Goal: Obtain resource: Obtain resource

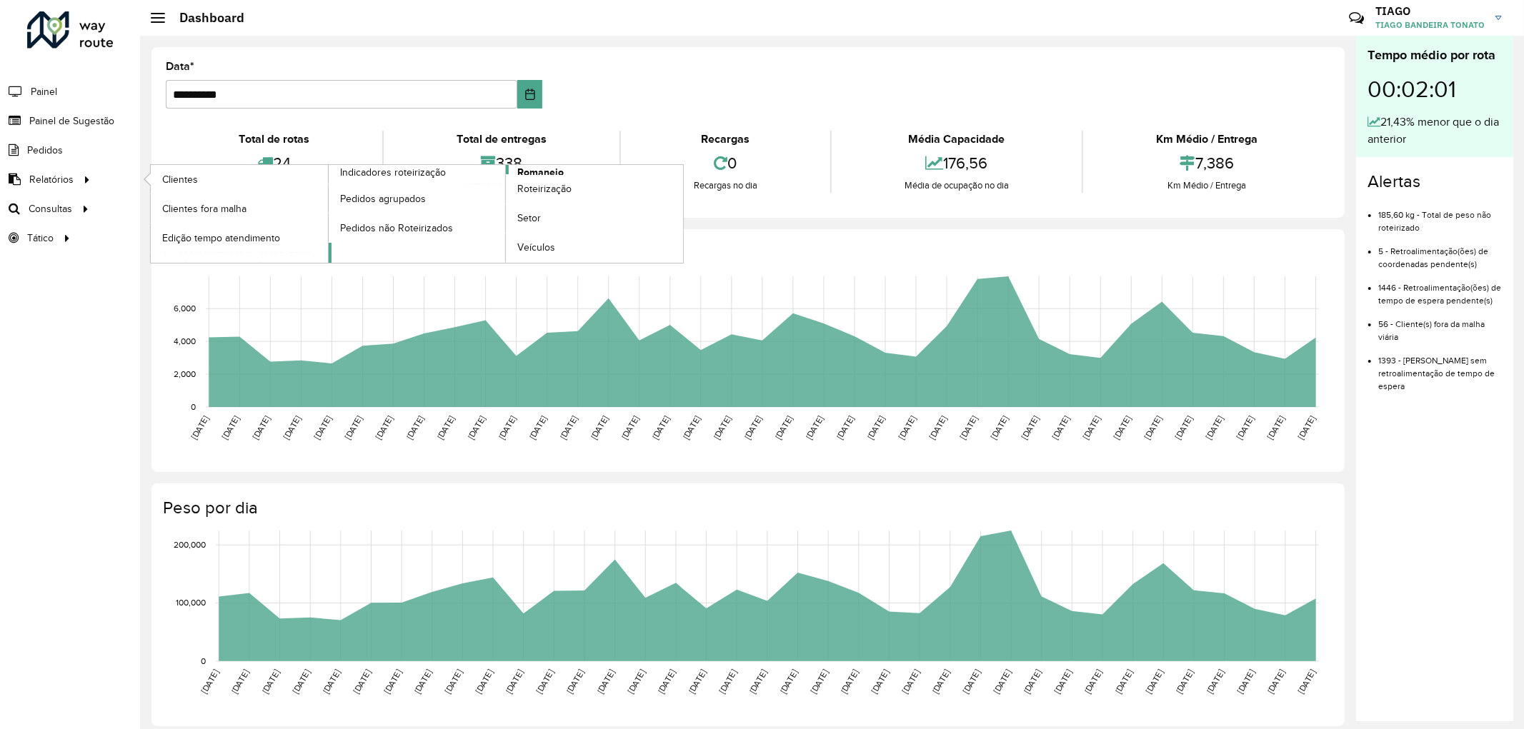
click at [536, 173] on span "Romaneio" at bounding box center [540, 172] width 46 height 15
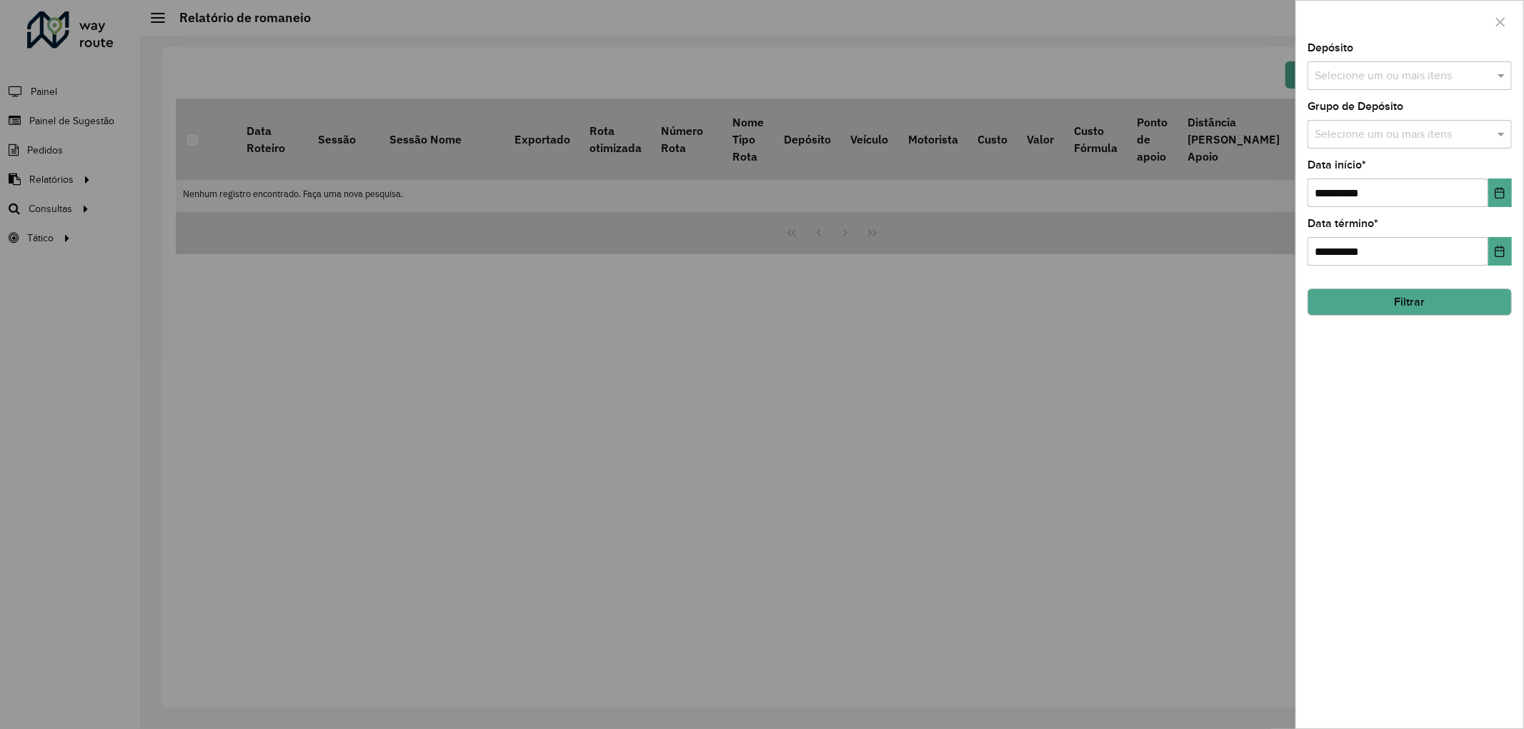
drag, startPoint x: 1497, startPoint y: 1, endPoint x: 1163, endPoint y: 339, distance: 475.9
click at [1123, 351] on div at bounding box center [762, 364] width 1524 height 729
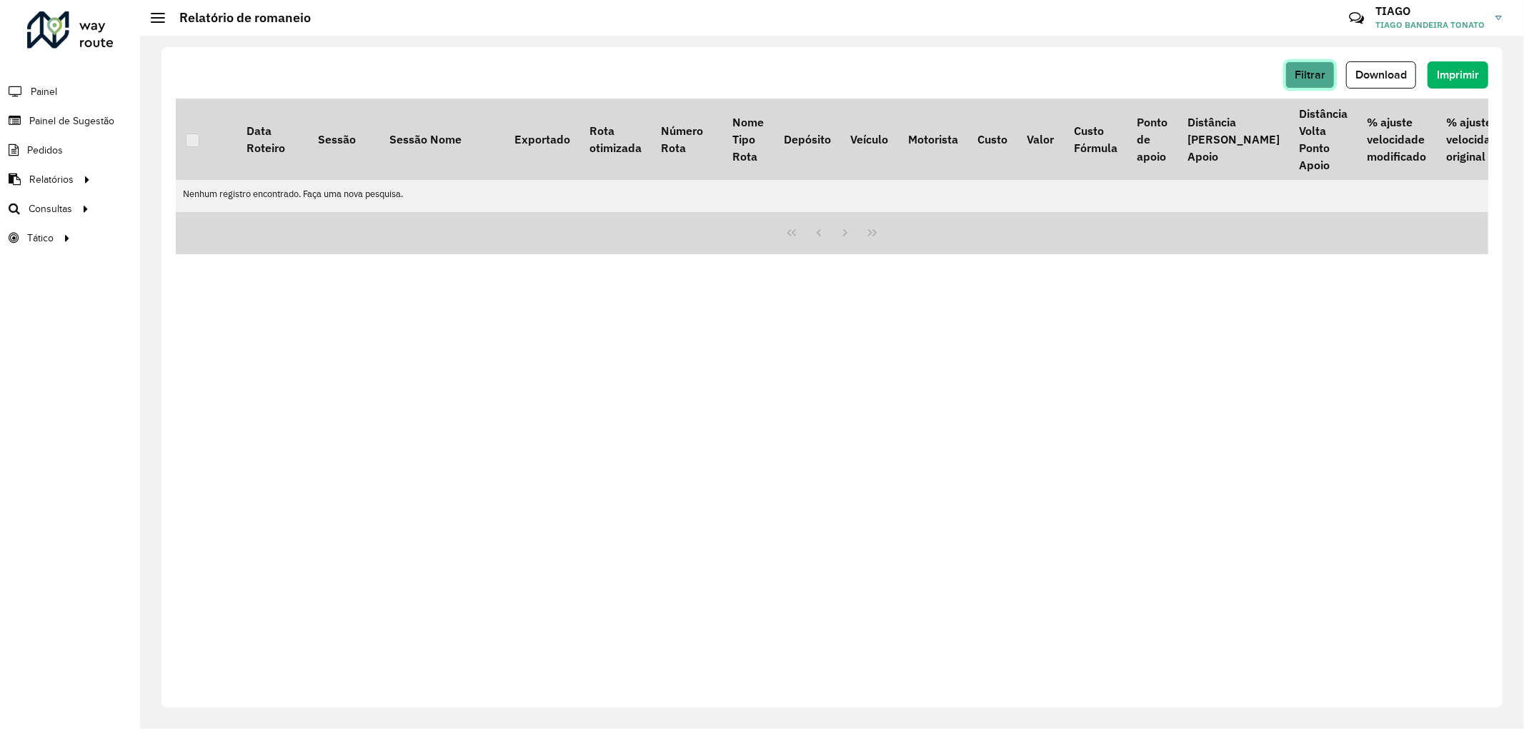
click at [1287, 76] on button "Filtrar" at bounding box center [1309, 74] width 49 height 27
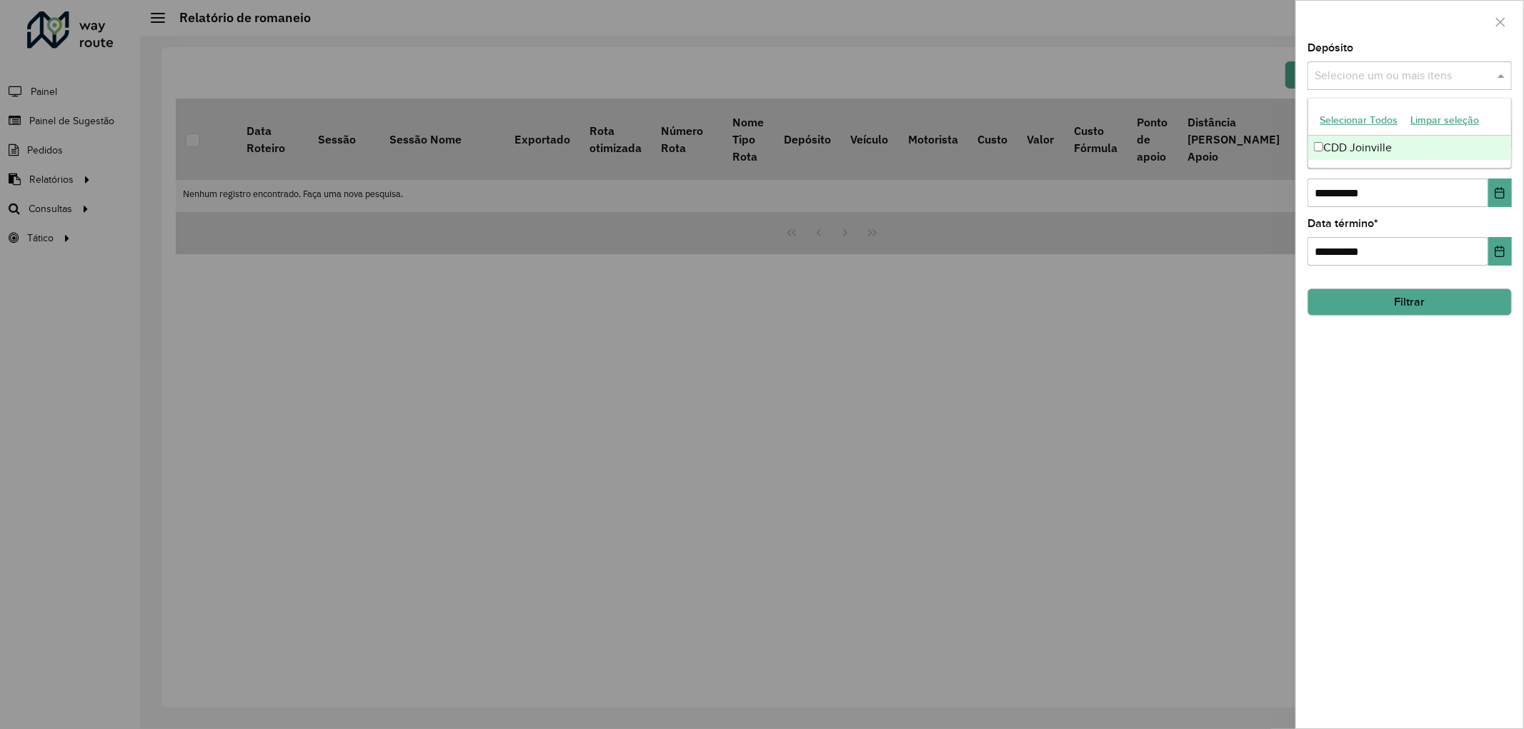
click at [1383, 81] on input "text" at bounding box center [1402, 76] width 183 height 17
click at [1350, 144] on div "CDD Joinville" at bounding box center [1409, 148] width 203 height 24
click at [1502, 196] on icon "Choose Date" at bounding box center [1499, 192] width 11 height 11
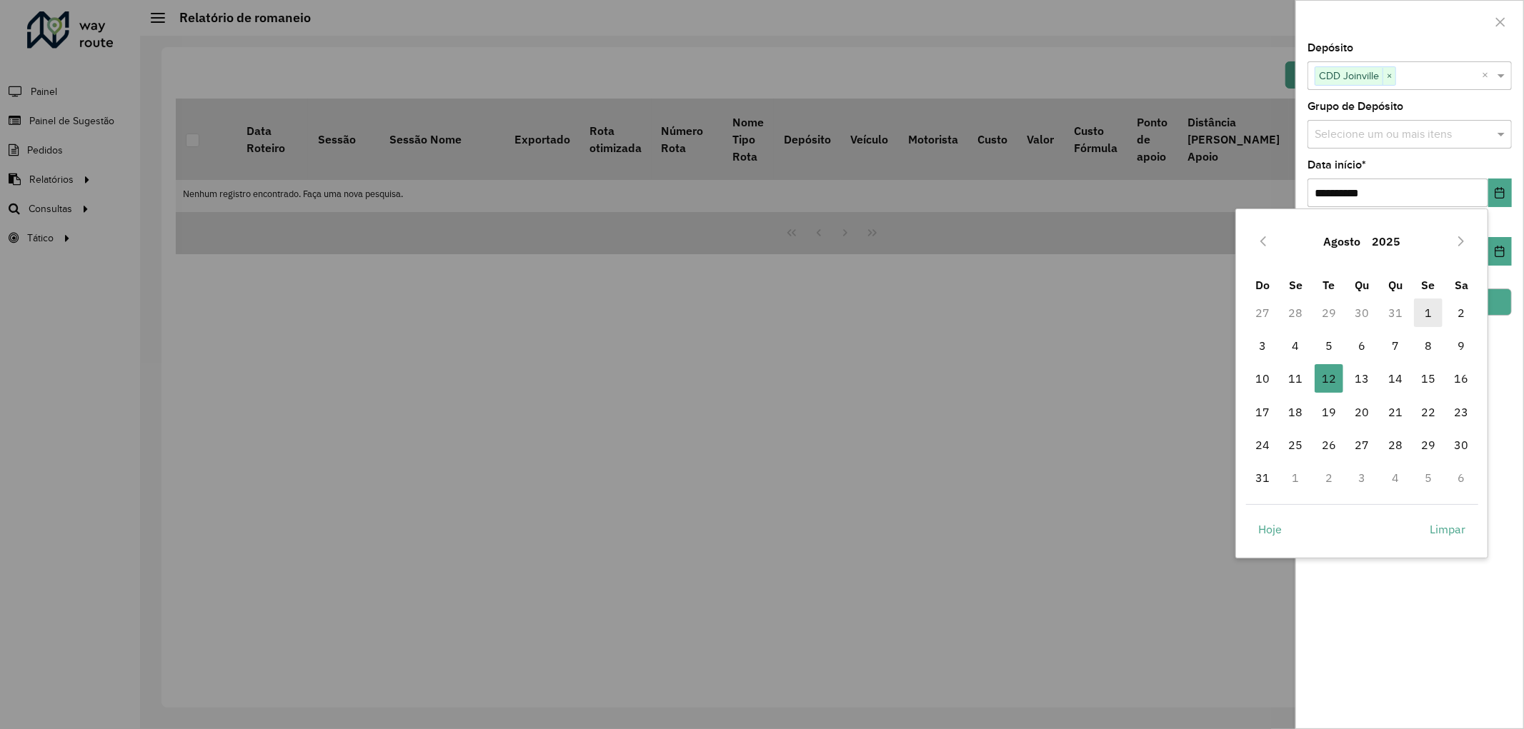
click at [1420, 316] on span "1" at bounding box center [1428, 313] width 29 height 29
type input "**********"
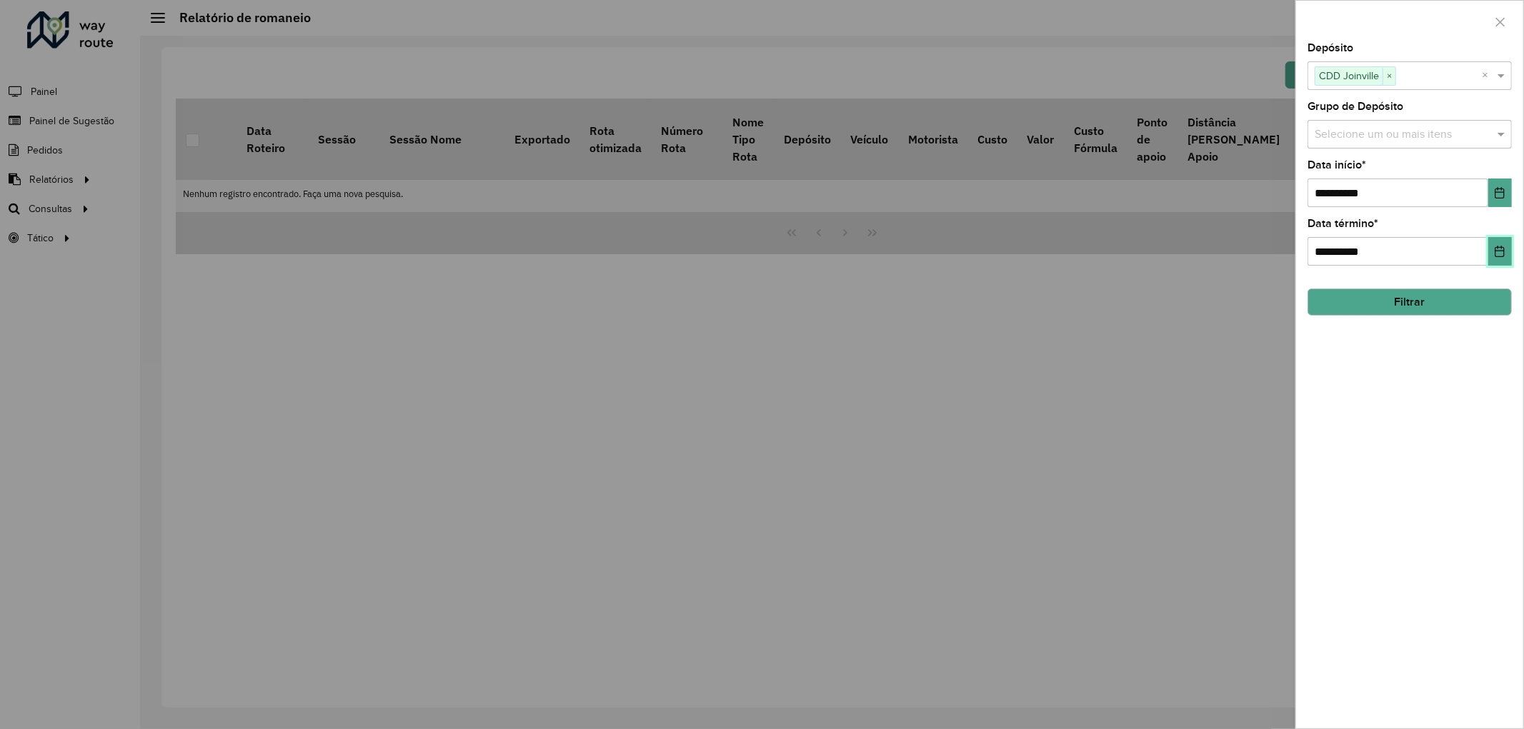
click at [1501, 260] on button "Choose Date" at bounding box center [1500, 251] width 24 height 29
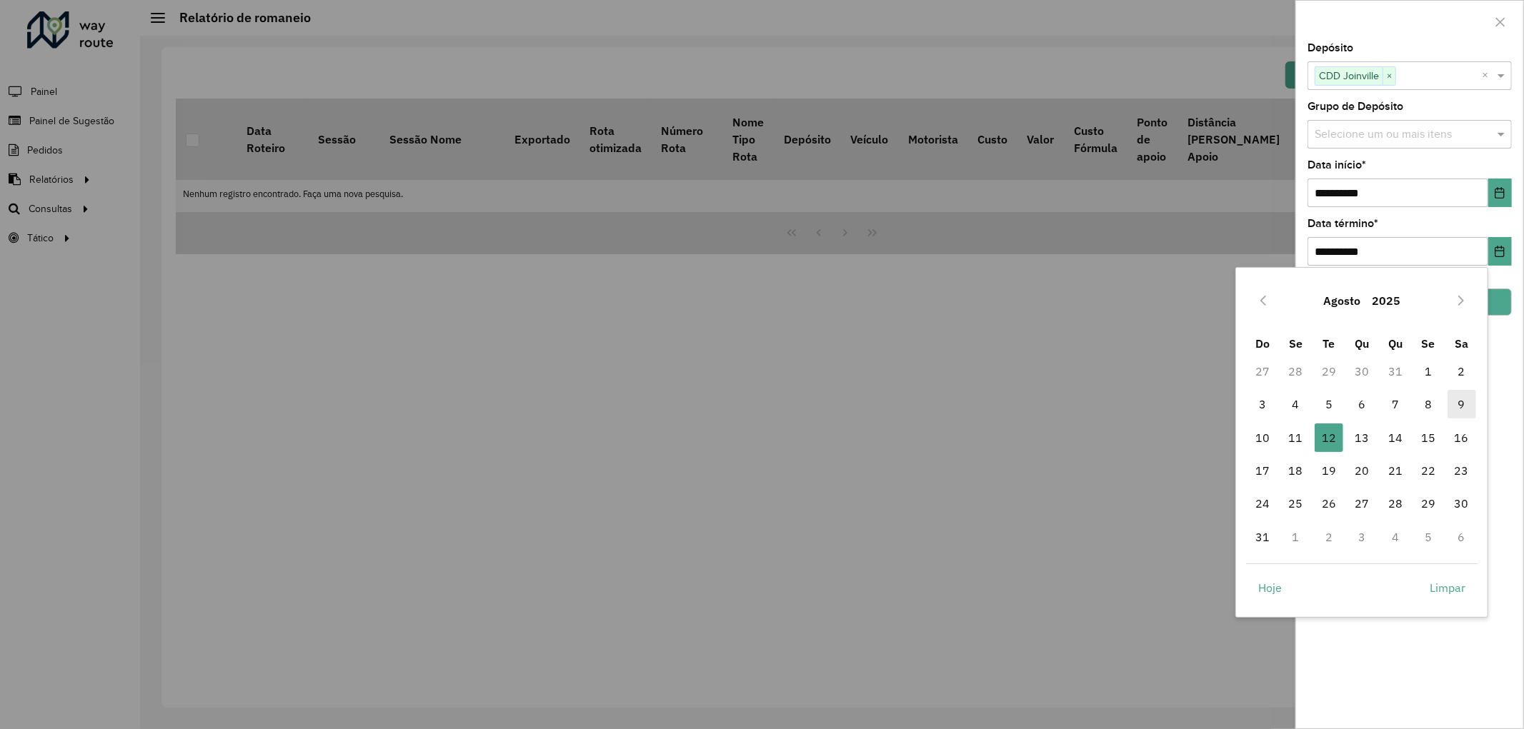
click at [1458, 405] on span "9" at bounding box center [1461, 404] width 29 height 29
type input "**********"
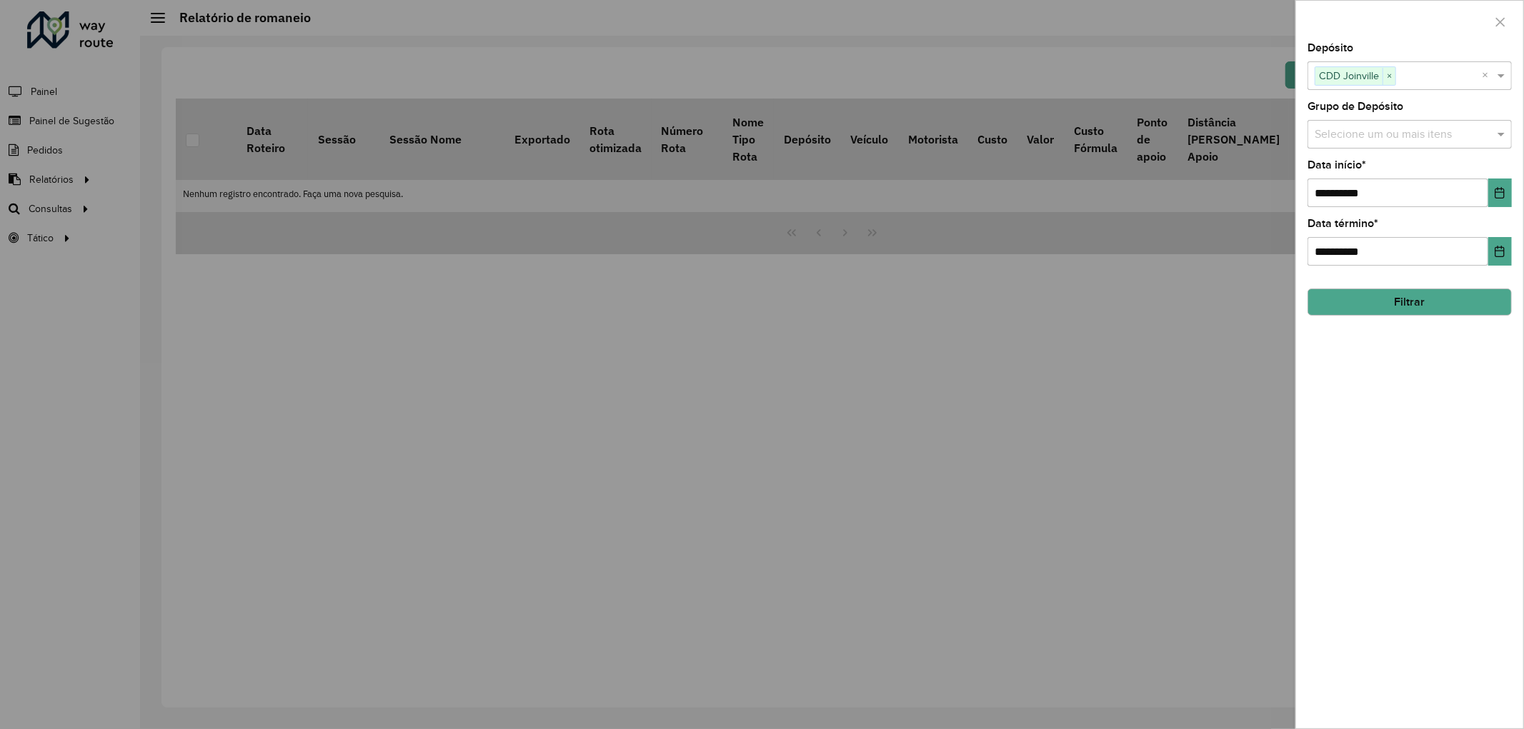
click at [1455, 300] on button "Filtrar" at bounding box center [1409, 302] width 204 height 27
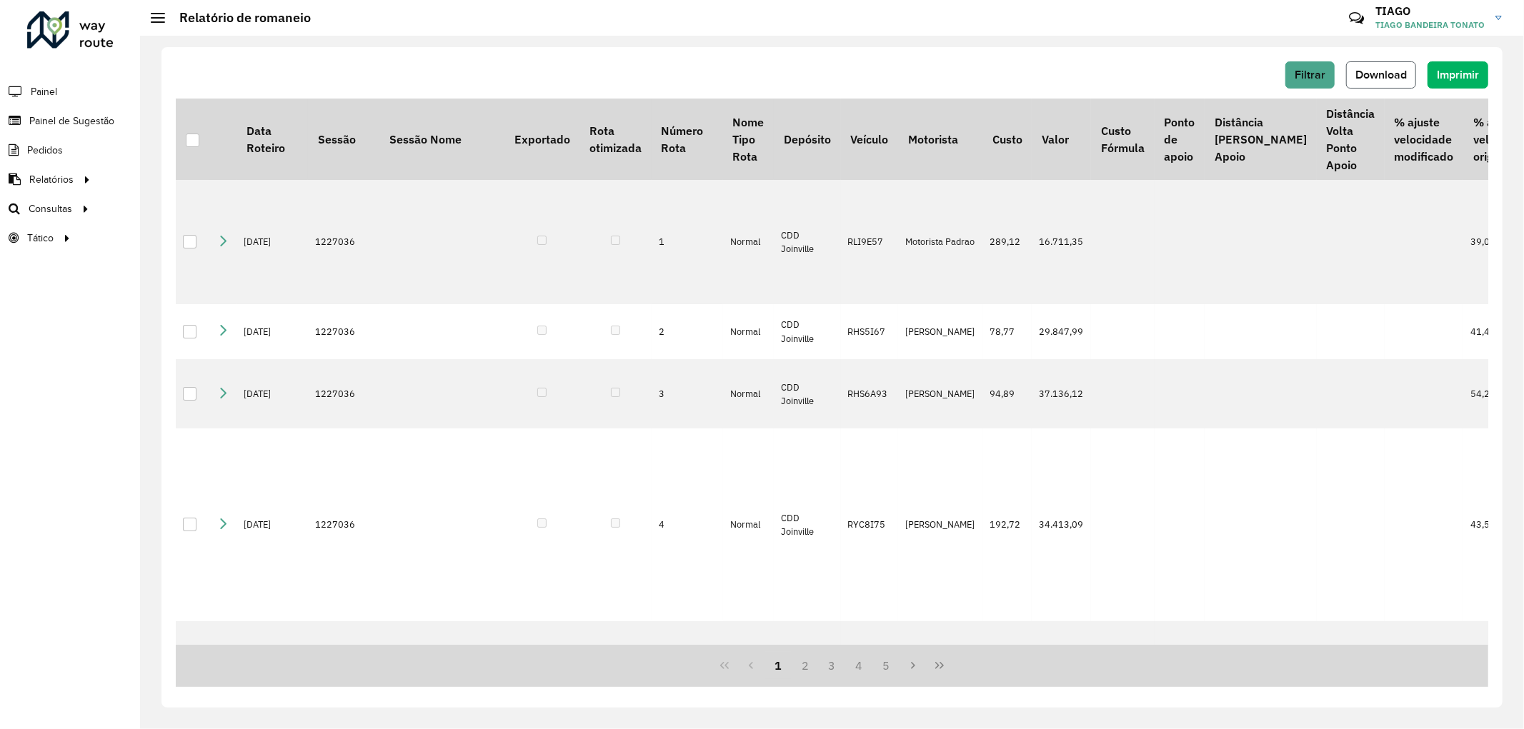
click at [1387, 79] on span "Download" at bounding box center [1380, 75] width 51 height 12
